Goal: Task Accomplishment & Management: Use online tool/utility

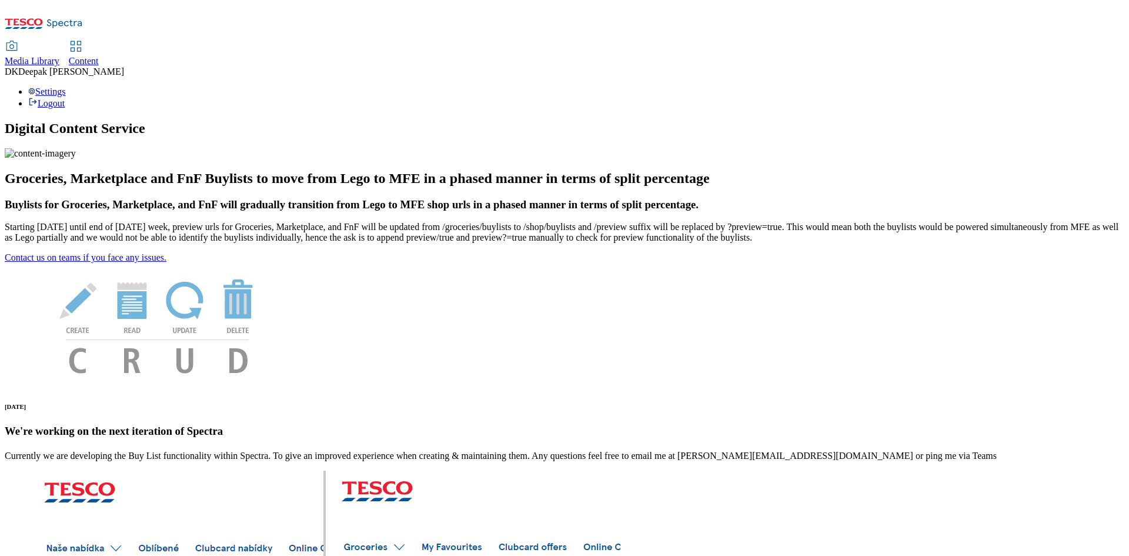
click at [99, 56] on span "Content" at bounding box center [84, 61] width 30 height 10
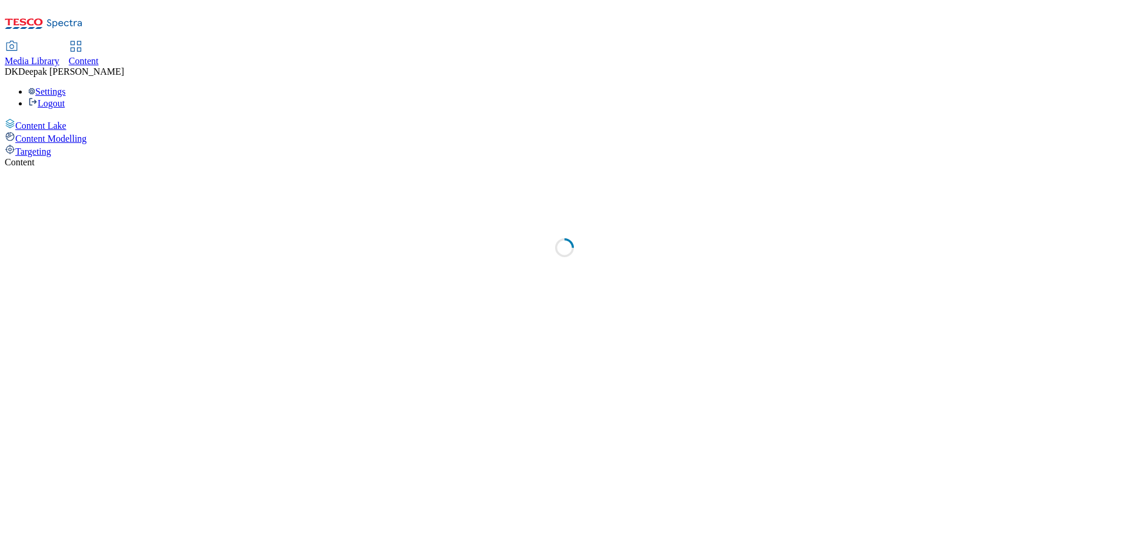
select select "ghs-uk"
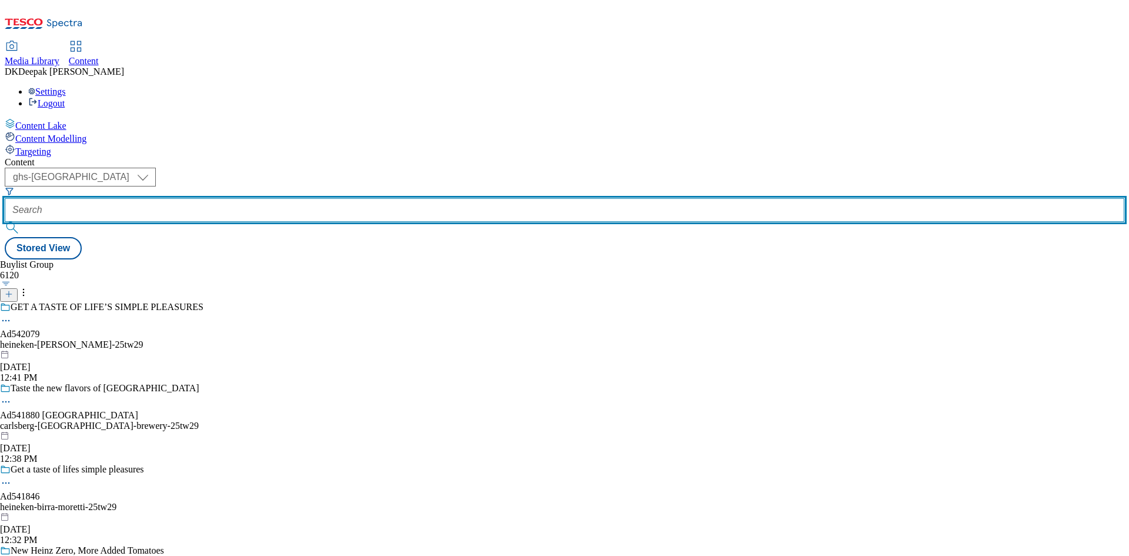
click at [285, 198] on input "text" at bounding box center [565, 210] width 1120 height 24
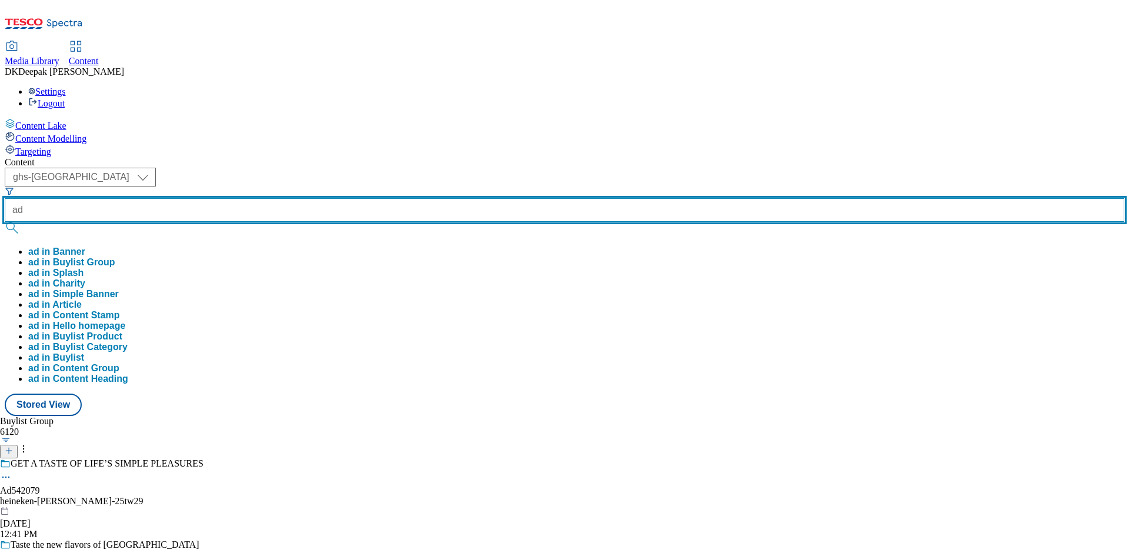
paste input "Change CTA to red color."
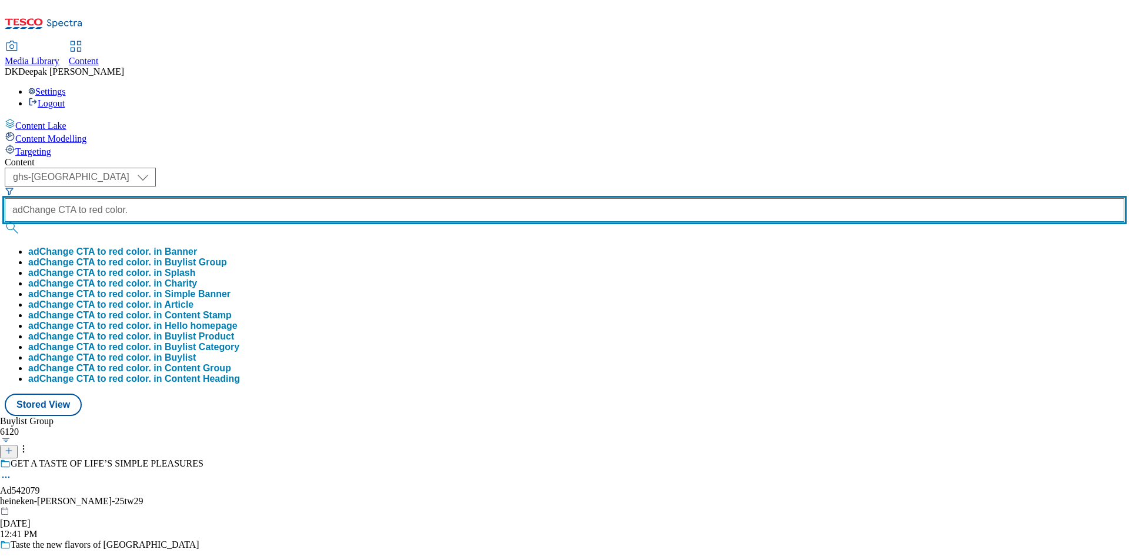
scroll to position [0, 12]
click at [5, 222] on button "submit" at bounding box center [13, 228] width 16 height 12
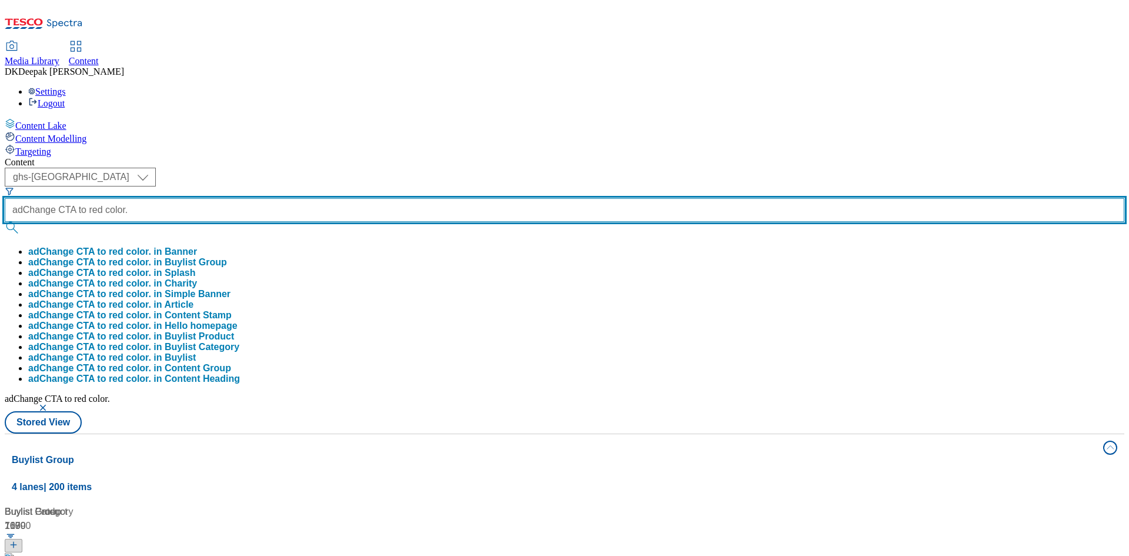
click at [276, 198] on input "adChange CTA to red color." at bounding box center [565, 210] width 1120 height 24
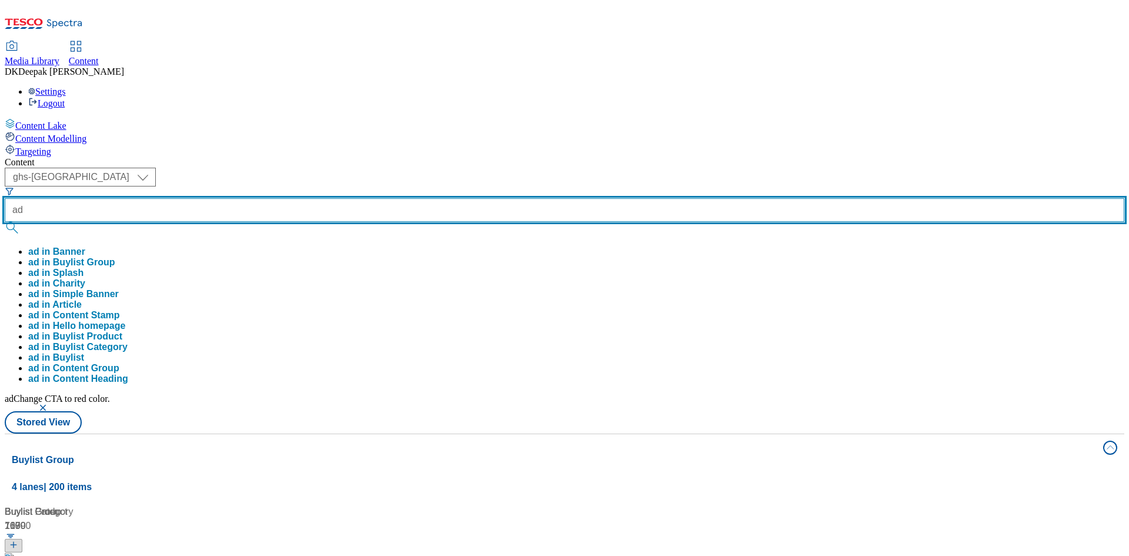
paste input "541846"
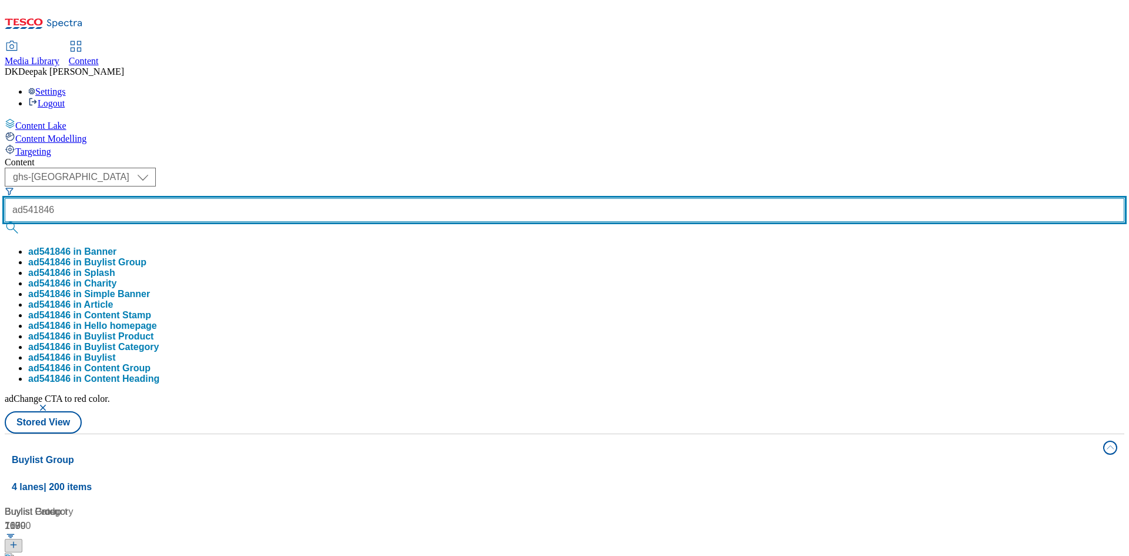
type input "ad541846"
click at [5, 222] on button "submit" at bounding box center [13, 228] width 16 height 12
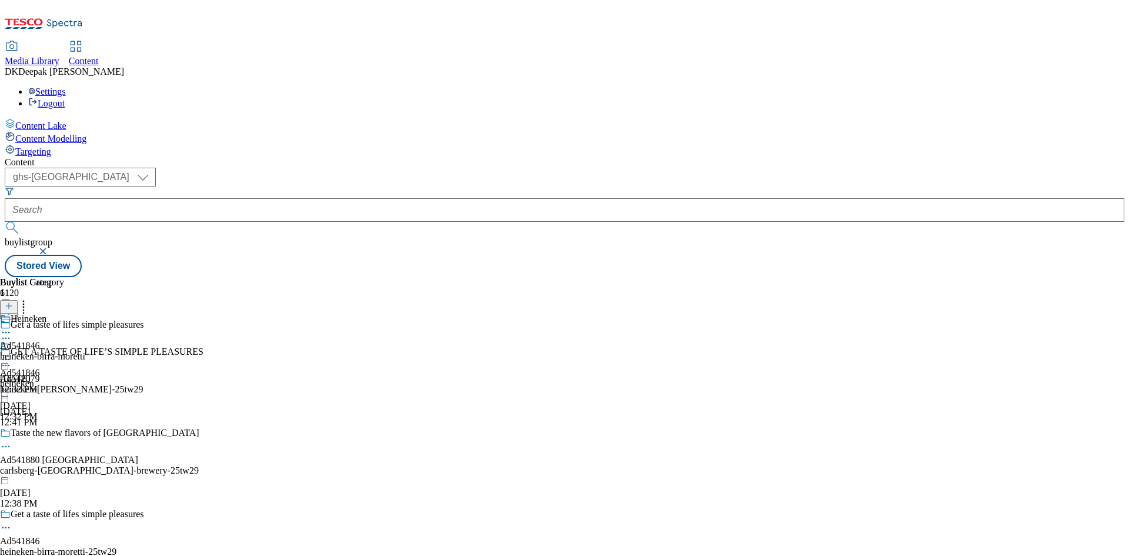
click at [12, 522] on icon at bounding box center [6, 528] width 12 height 12
click at [55, 545] on button "Edit" at bounding box center [39, 552] width 31 height 14
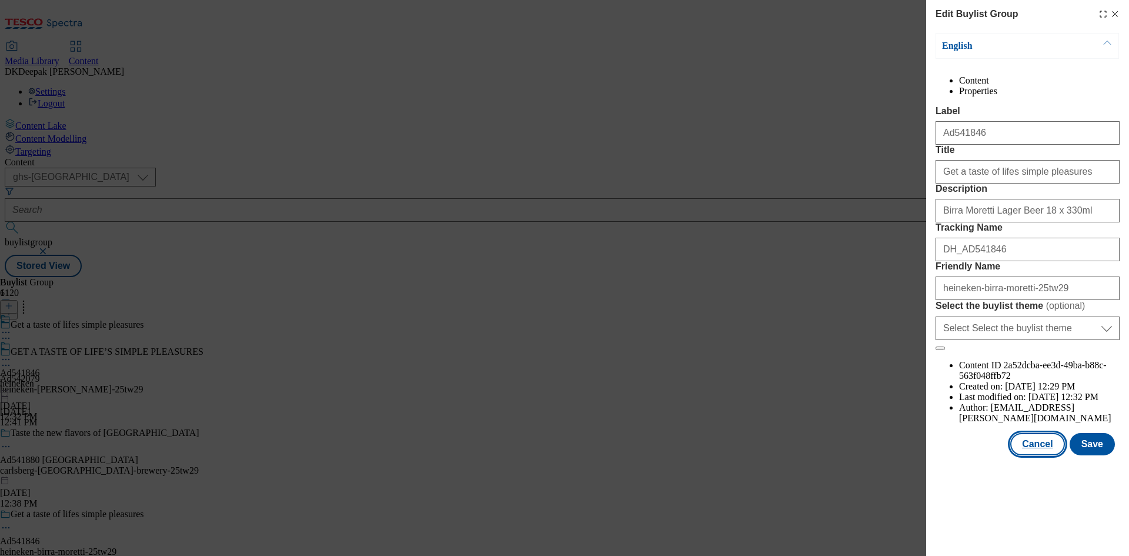
click at [1033, 455] on button "Cancel" at bounding box center [1037, 444] width 54 height 22
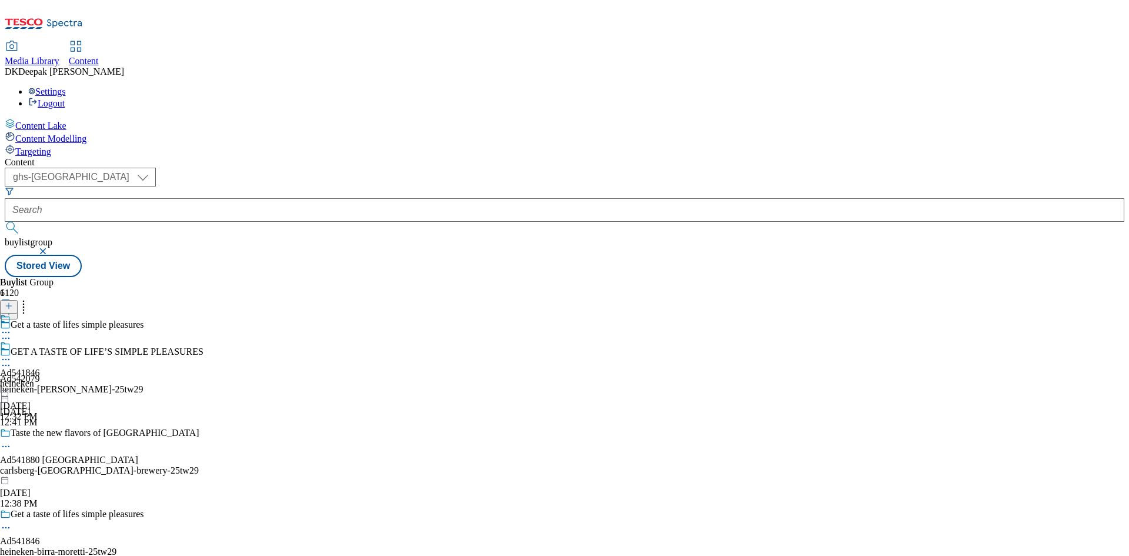
click at [40, 378] on div "heineken" at bounding box center [20, 383] width 40 height 11
click at [12, 353] on icon at bounding box center [6, 359] width 12 height 12
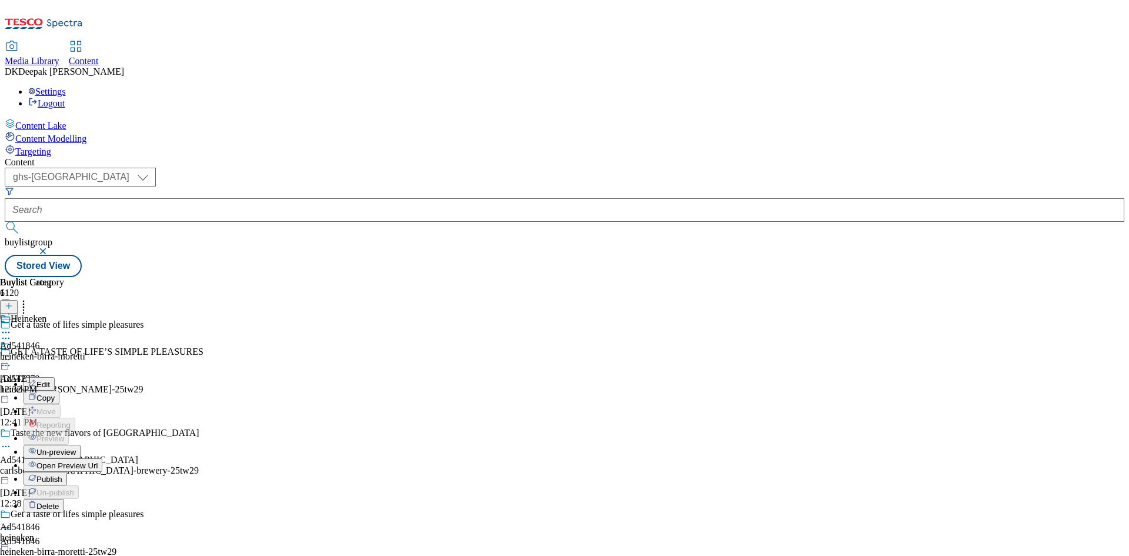
click at [55, 377] on button "Edit" at bounding box center [39, 384] width 31 height 14
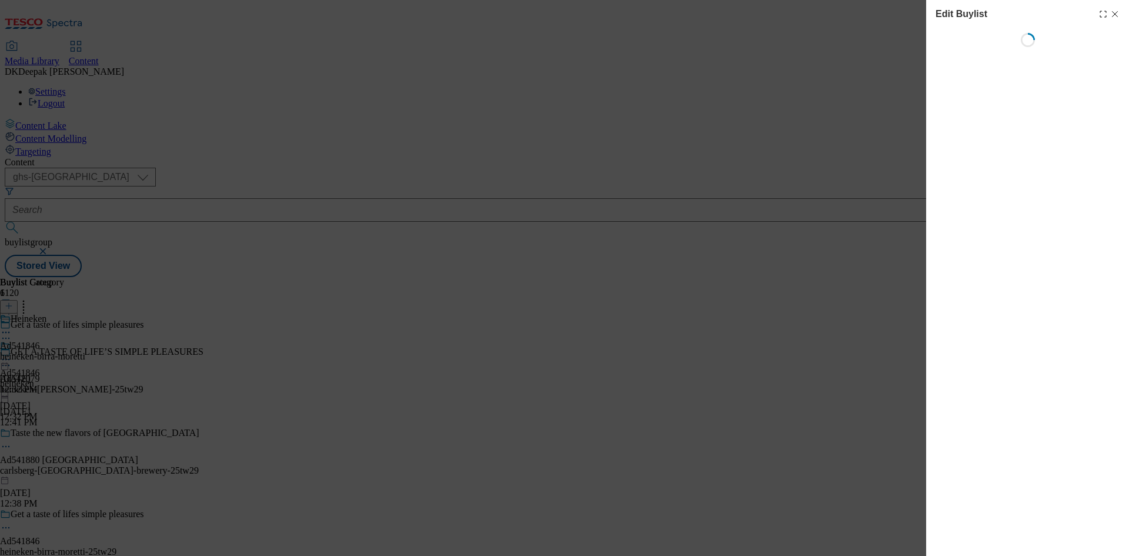
select select "tactical"
select select "supplier funded short term 1-3 weeks"
select select "dunnhumby"
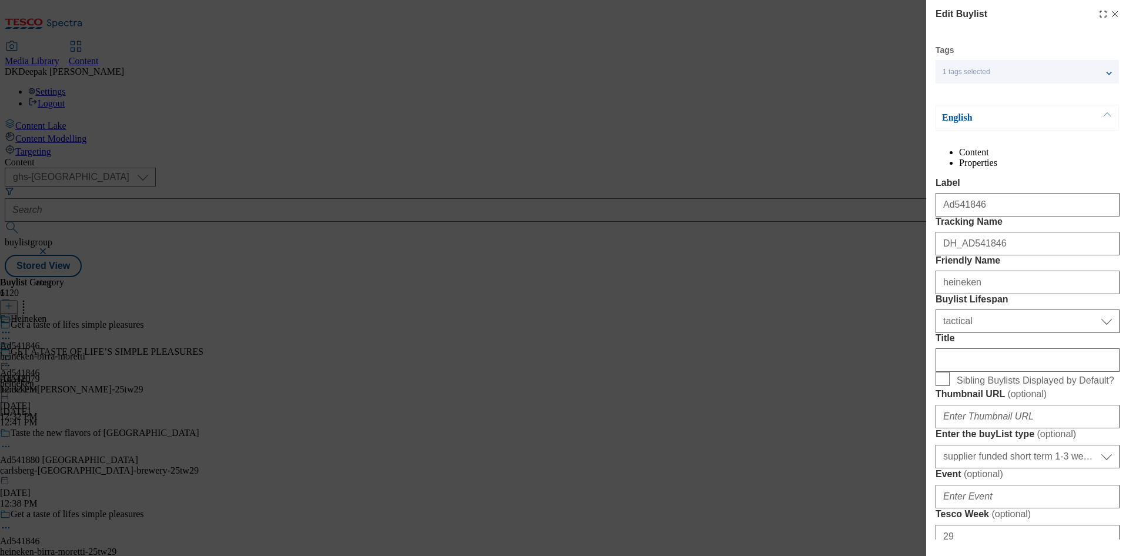
select select "Banner"
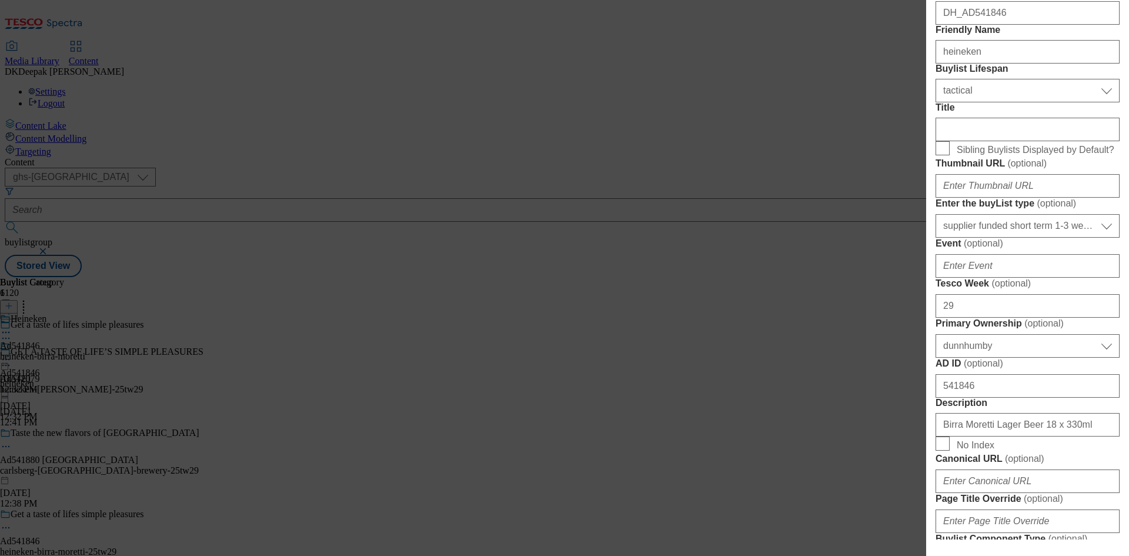
scroll to position [235, 0]
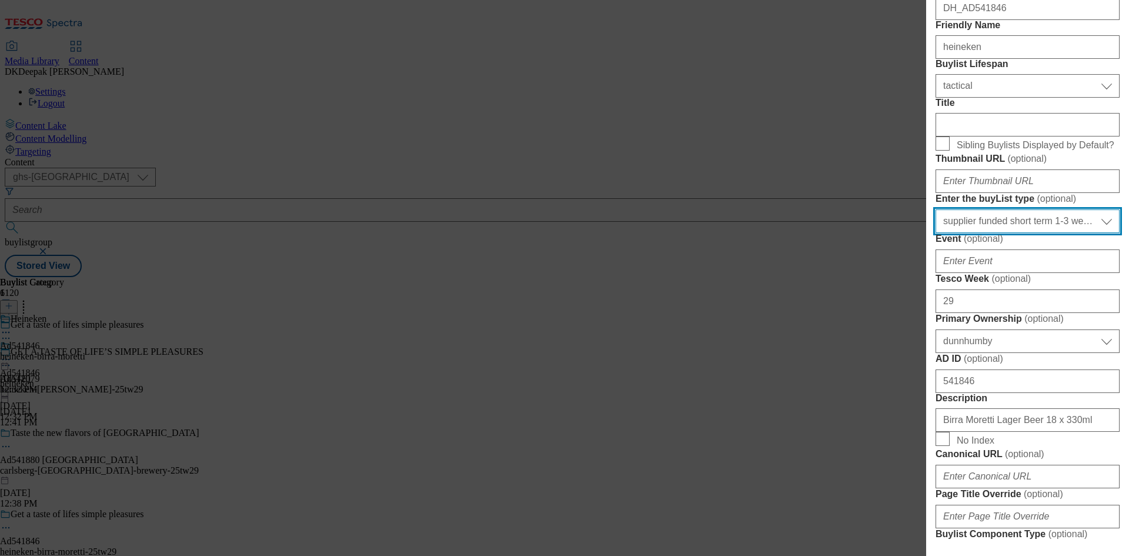
click at [1042, 233] on select "Select Enter the buyList type event supplier funded long term >4 weeks supplier…" at bounding box center [1028, 221] width 184 height 24
click at [839, 431] on div "Edit Buylist Tags 1 tags selected buylist English Content Properties Label Ad54…" at bounding box center [564, 278] width 1129 height 556
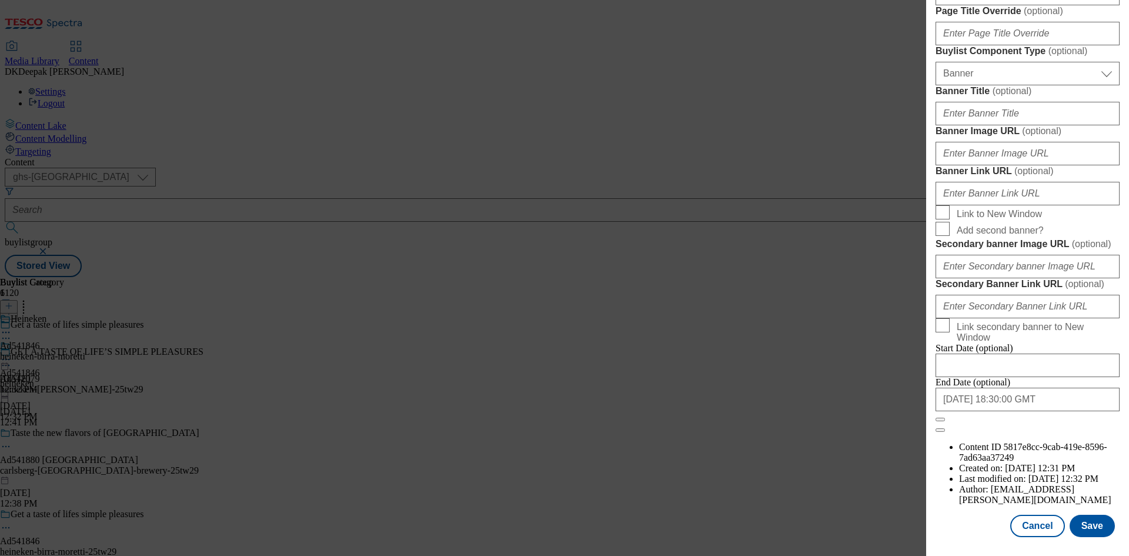
scroll to position [1155, 0]
click at [1053, 524] on button "Cancel" at bounding box center [1037, 526] width 54 height 22
select select "tactical"
select select "supplier funded short term 1-3 weeks"
select select "dunnhumby"
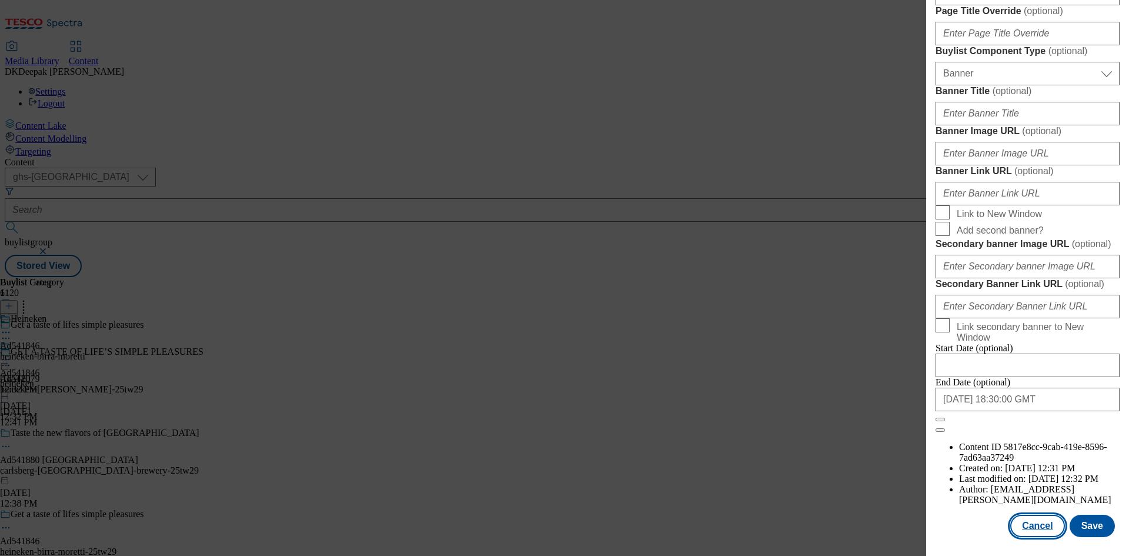
select select "Banner"
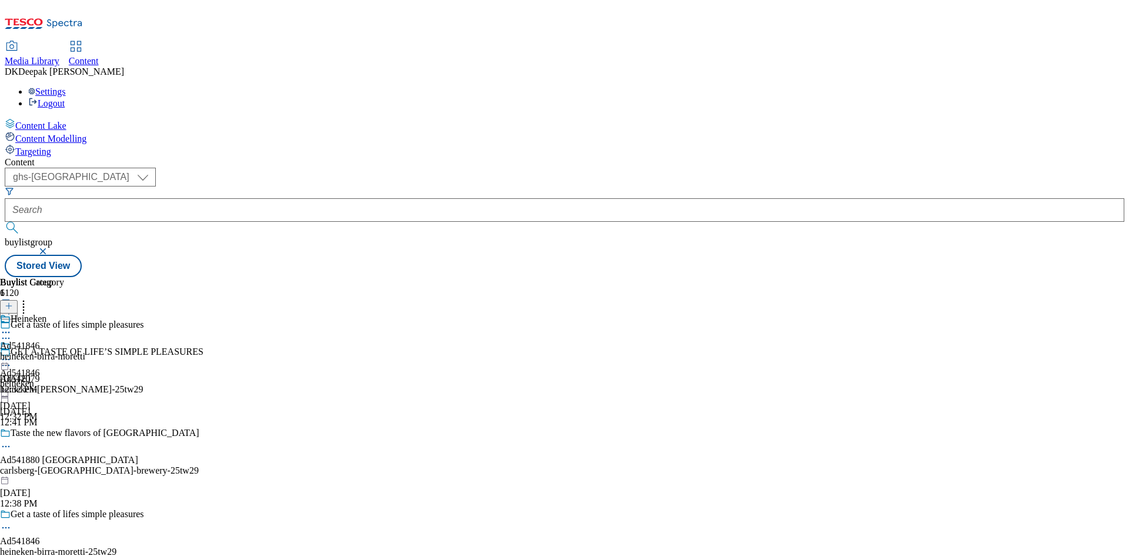
scroll to position [891, 0]
click at [85, 351] on div "heineken-birra-moretti" at bounding box center [42, 356] width 85 height 11
click at [12, 353] on icon at bounding box center [6, 359] width 12 height 12
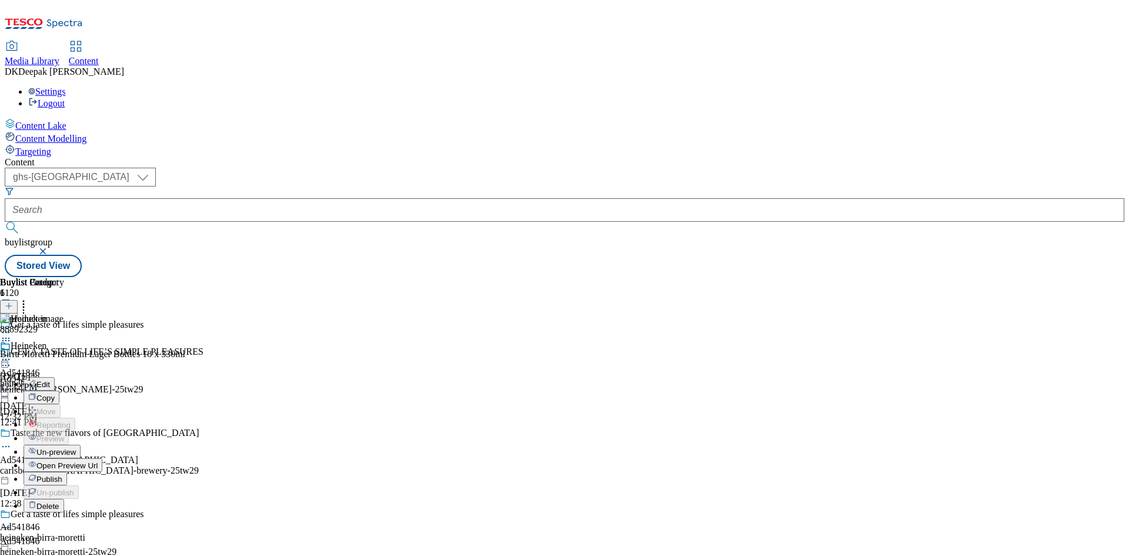
click at [55, 377] on button "Edit" at bounding box center [39, 384] width 31 height 14
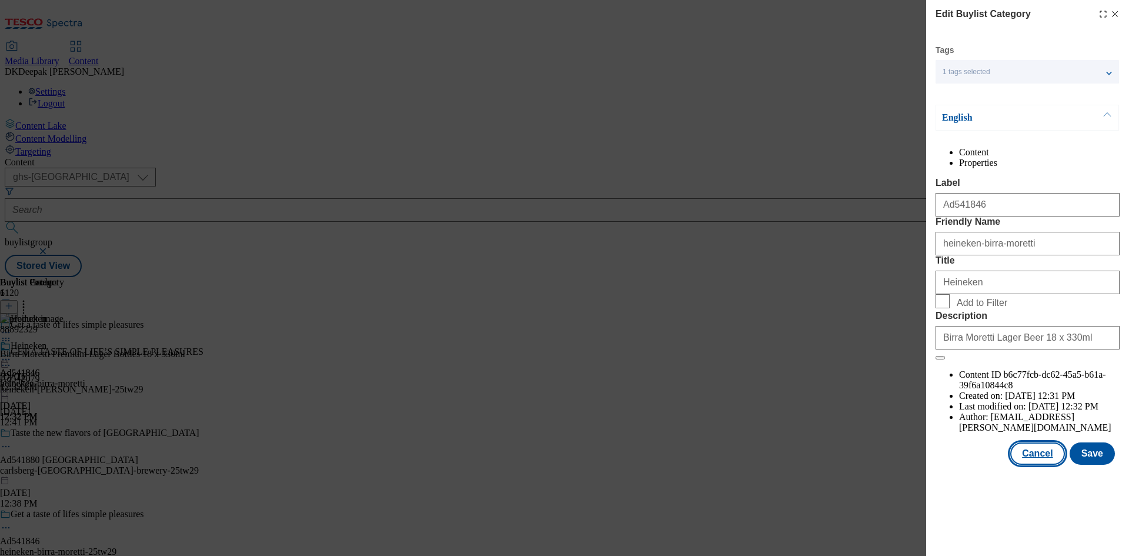
click at [1045, 465] on button "Cancel" at bounding box center [1037, 453] width 54 height 22
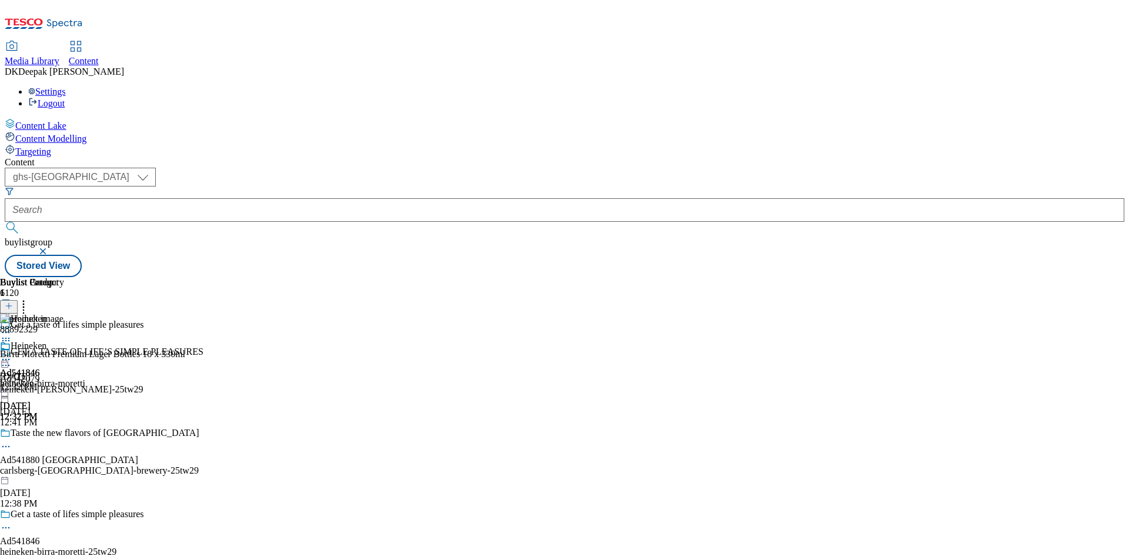
click at [85, 341] on div "Heineken Ad541846 heineken-birra-moretti Sep 2, 2025 12:32 PM" at bounding box center [42, 381] width 85 height 81
click at [12, 353] on icon at bounding box center [6, 359] width 12 height 12
click at [98, 461] on span "Open Preview Url" at bounding box center [66, 465] width 61 height 9
click at [10, 359] on circle at bounding box center [9, 360] width 2 height 2
click at [62, 475] on span "Publish" at bounding box center [49, 479] width 26 height 9
